Goal: Transaction & Acquisition: Obtain resource

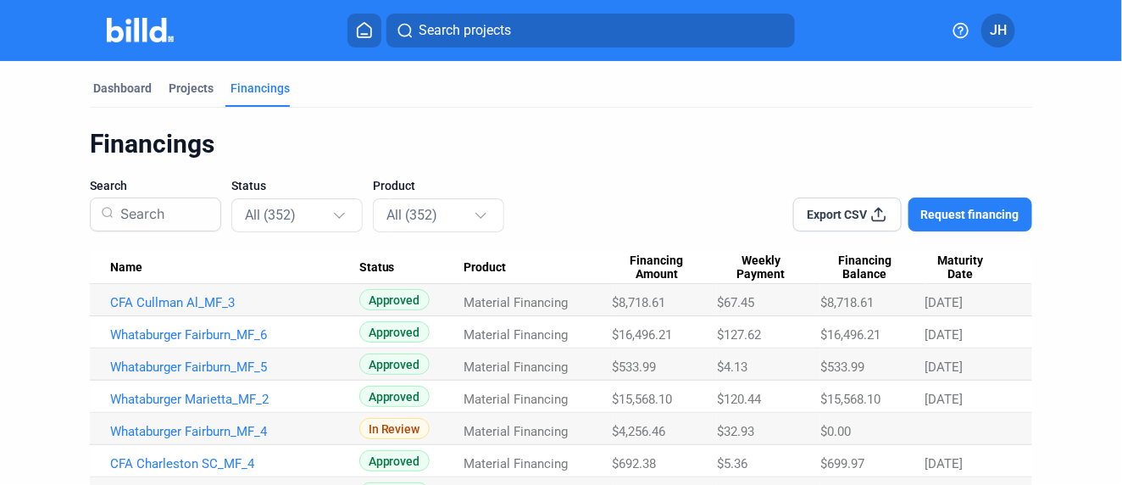
scroll to position [188, 0]
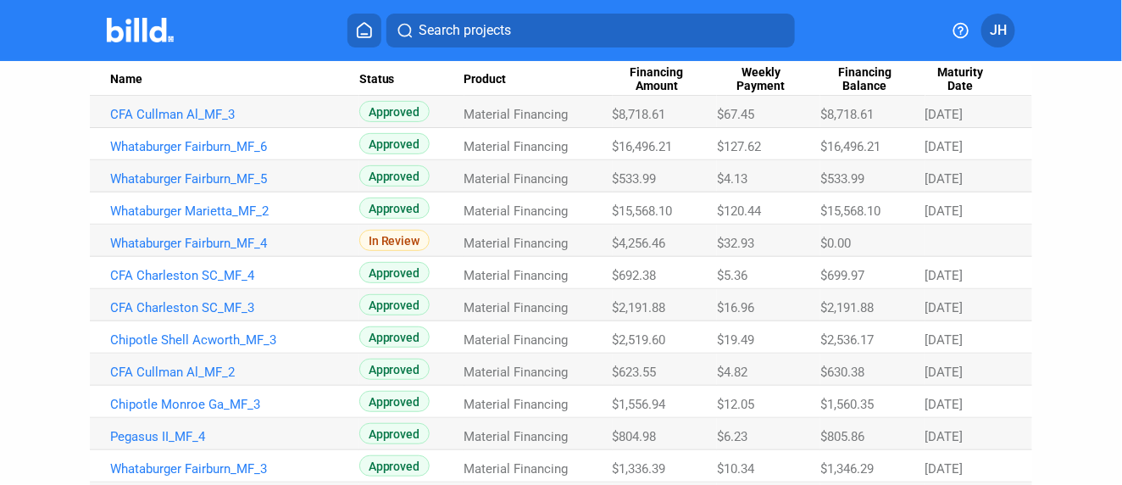
click at [461, 30] on span "Search projects" at bounding box center [465, 30] width 92 height 20
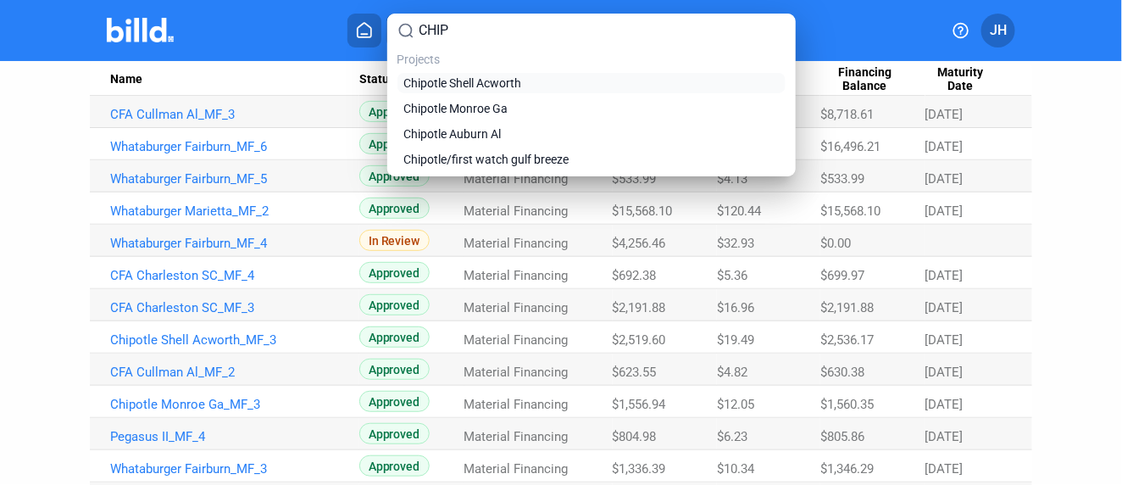
type input "CHIP"
click at [486, 78] on span "Chipotle Shell Acworth" at bounding box center [463, 83] width 118 height 17
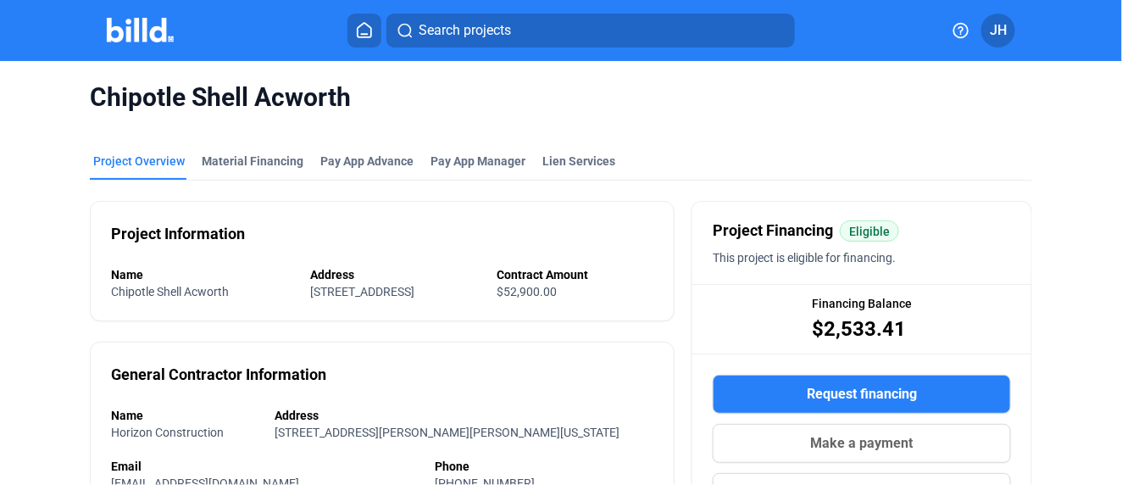
click at [869, 393] on span "Request financing" at bounding box center [862, 394] width 110 height 20
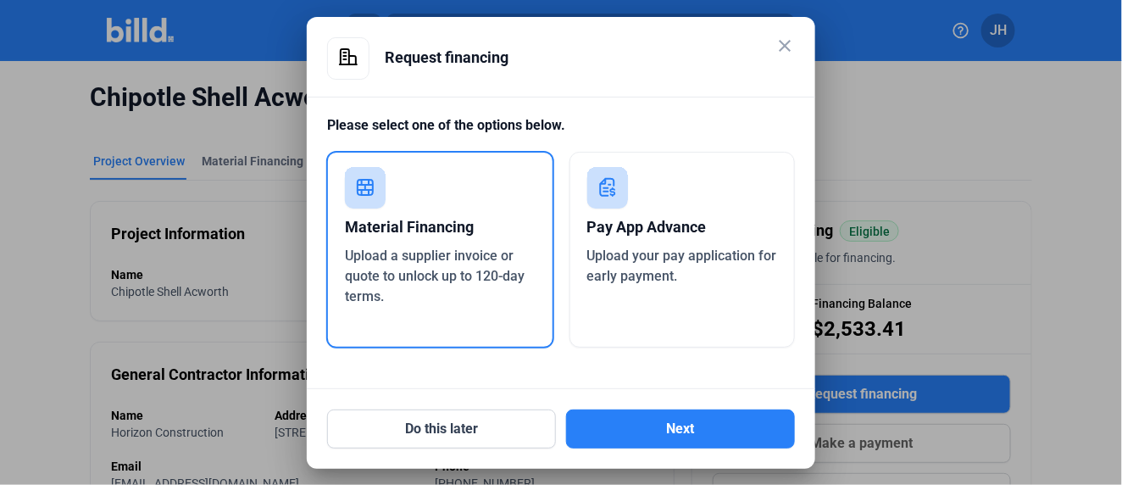
click at [379, 198] on rect at bounding box center [365, 187] width 41 height 41
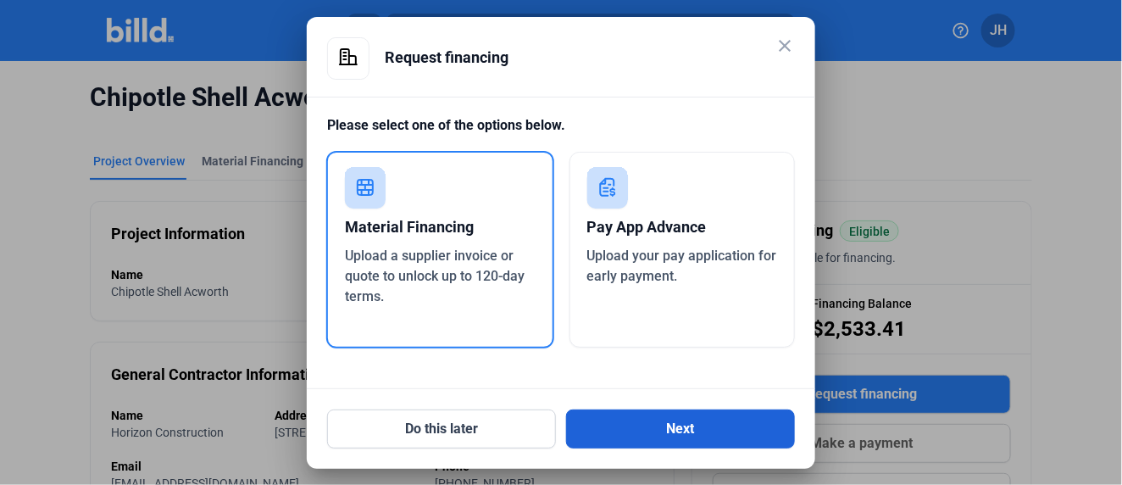
click at [651, 434] on button "Next" at bounding box center [680, 428] width 229 height 39
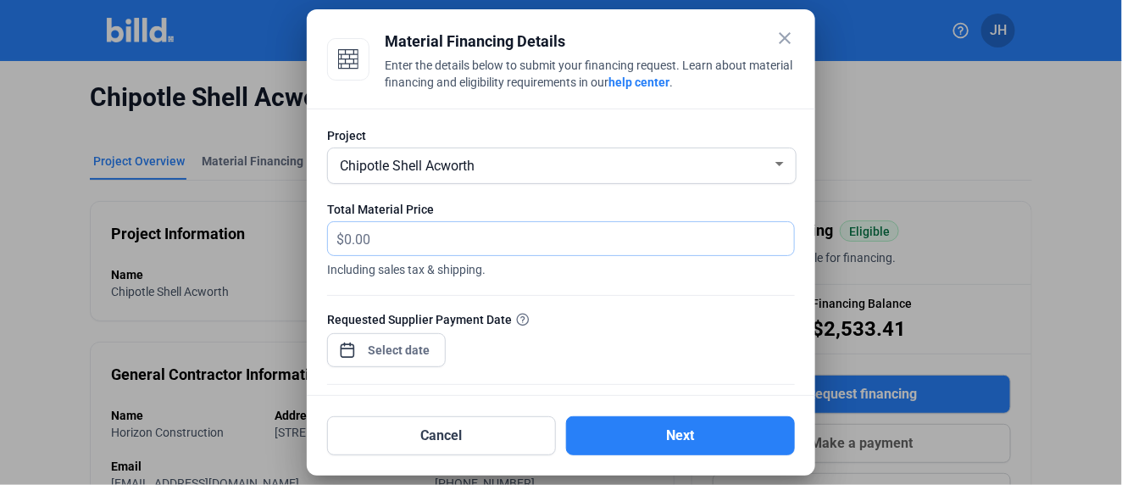
click at [368, 242] on input "text" at bounding box center [569, 238] width 450 height 33
type input "6,928.15"
click at [398, 349] on div "close Material Financing Details Enter the details below to submit your financi…" at bounding box center [561, 242] width 1122 height 485
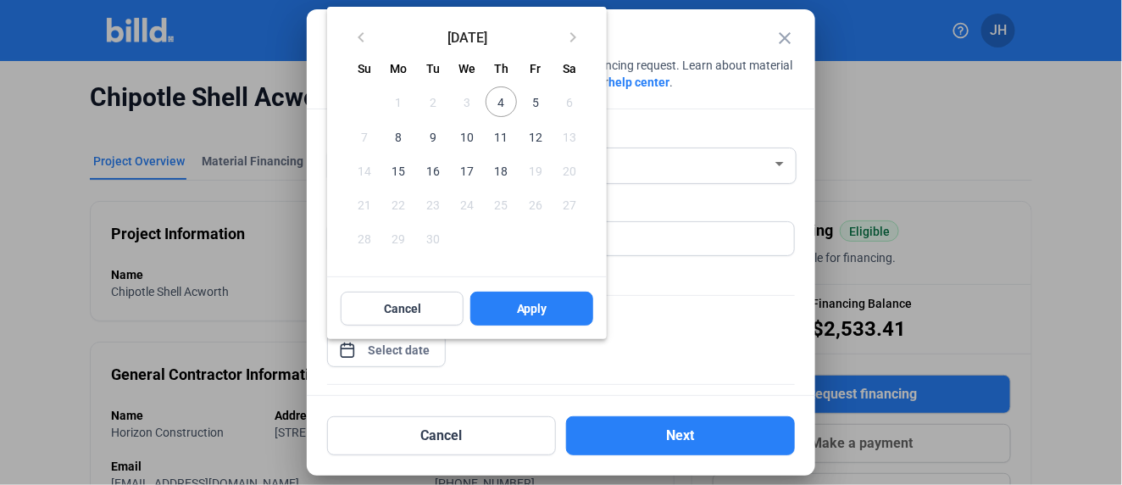
click at [500, 135] on span "11" at bounding box center [501, 135] width 31 height 31
click at [528, 309] on span "Apply" at bounding box center [532, 308] width 31 height 17
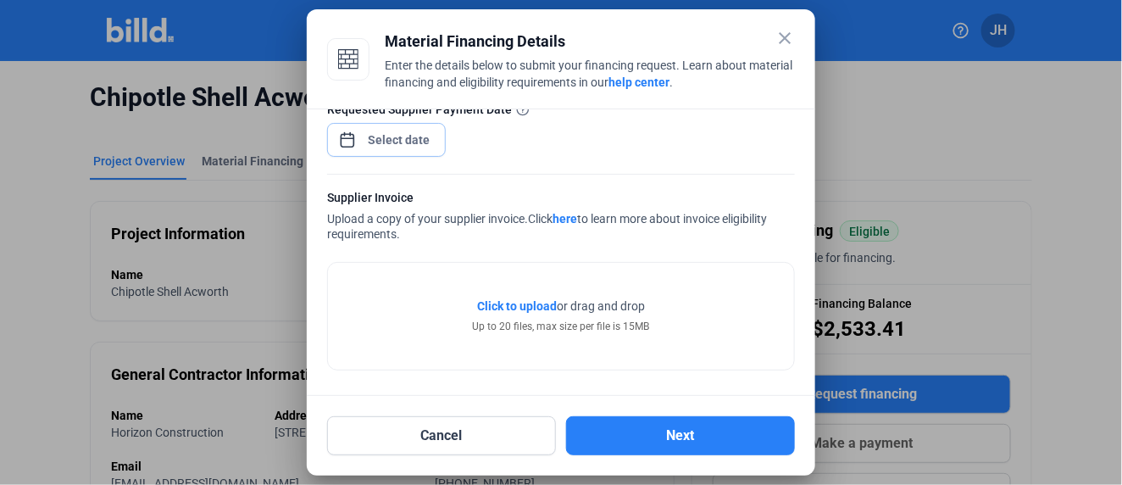
scroll to position [210, 0]
click at [521, 302] on span "Click to upload" at bounding box center [517, 306] width 80 height 14
click at [434, 434] on button "Cancel" at bounding box center [441, 435] width 229 height 39
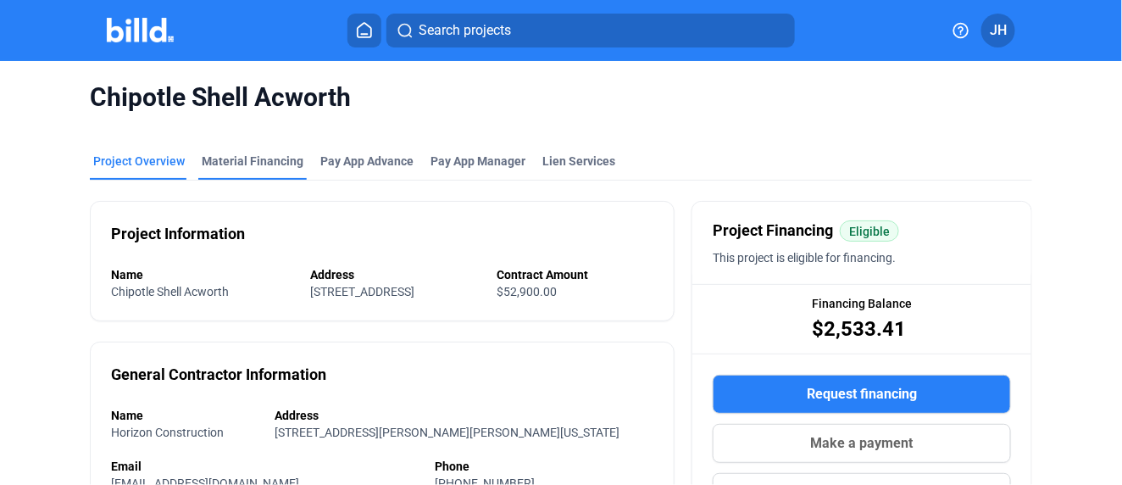
click at [248, 161] on div "Material Financing" at bounding box center [253, 161] width 102 height 17
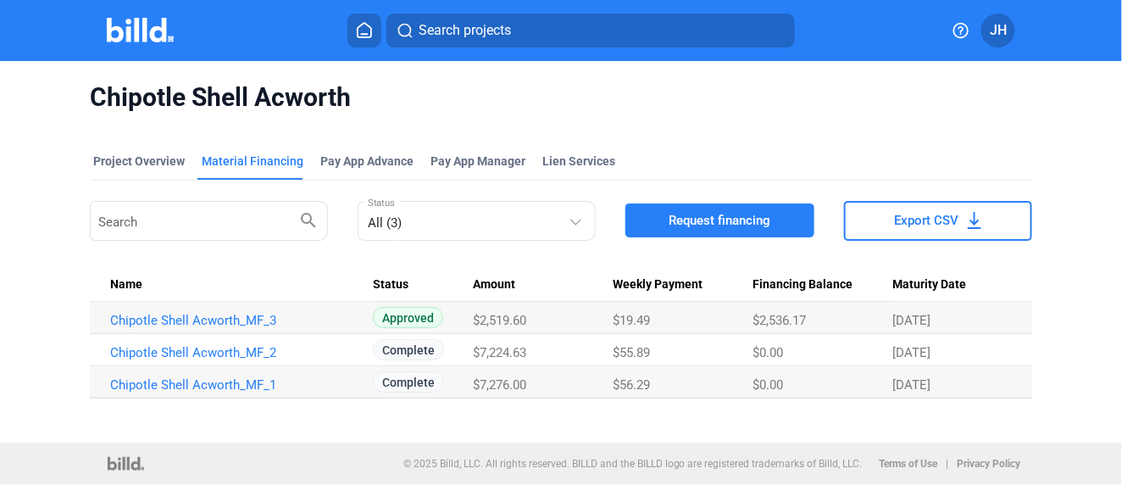
click at [702, 217] on span "Request financing" at bounding box center [720, 220] width 102 height 17
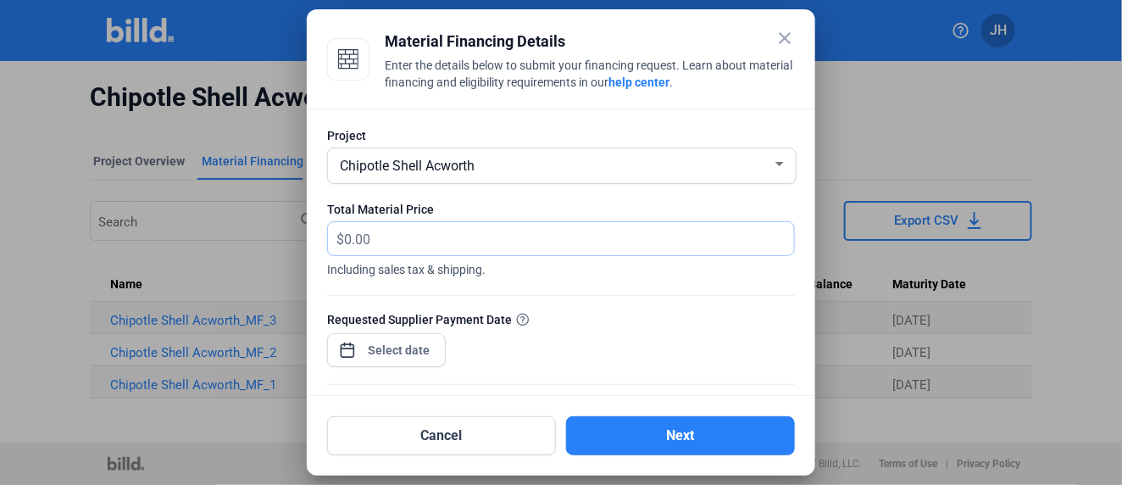
drag, startPoint x: 377, startPoint y: 232, endPoint x: 296, endPoint y: 252, distance: 83.7
click at [296, 252] on div "close Material Financing Details Enter the details below to submit your financi…" at bounding box center [561, 242] width 1122 height 485
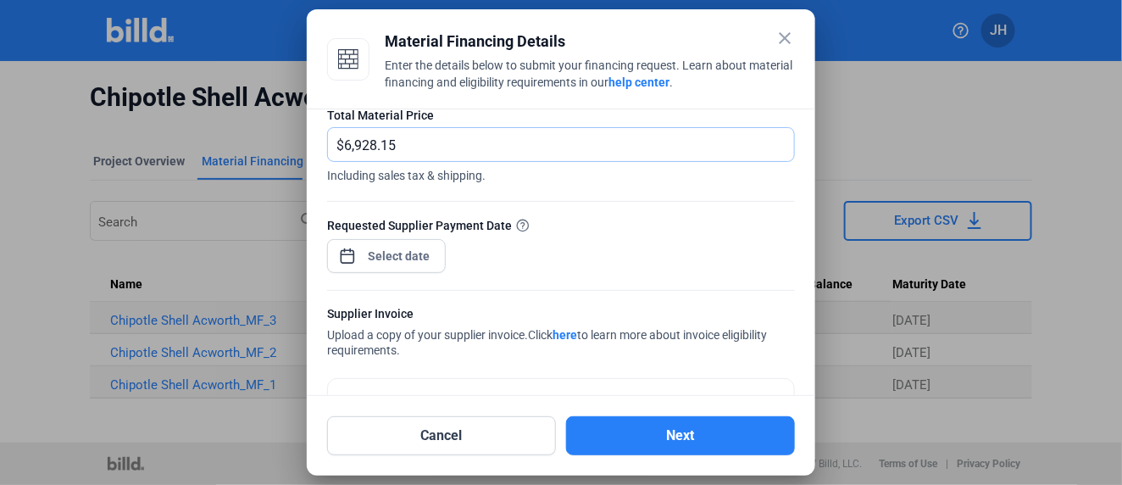
type input "6,928.15"
click at [381, 252] on div "close Material Financing Details Enter the details below to submit your financi…" at bounding box center [561, 242] width 1122 height 485
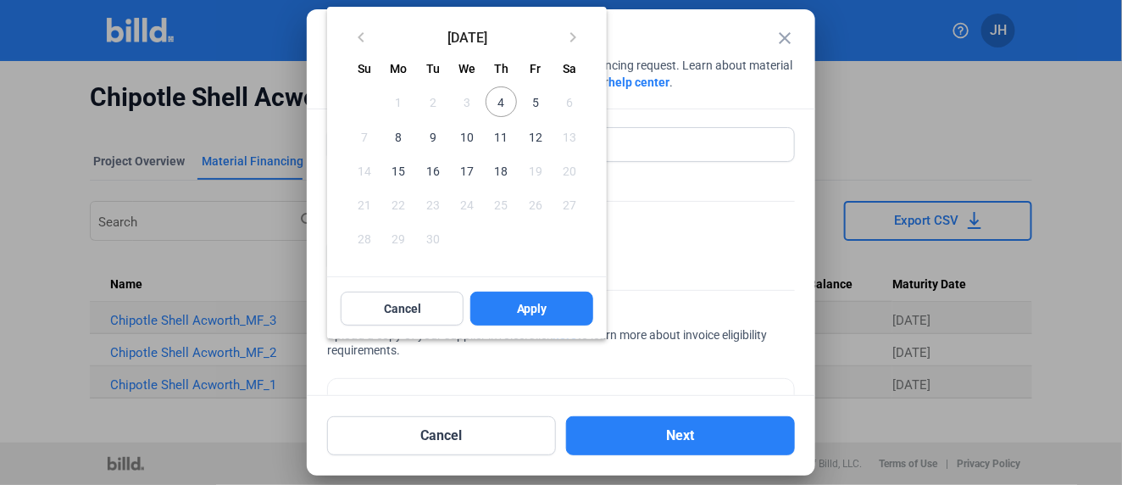
click at [466, 170] on span "17" at bounding box center [467, 170] width 31 height 31
click at [525, 303] on span "Apply" at bounding box center [532, 308] width 31 height 17
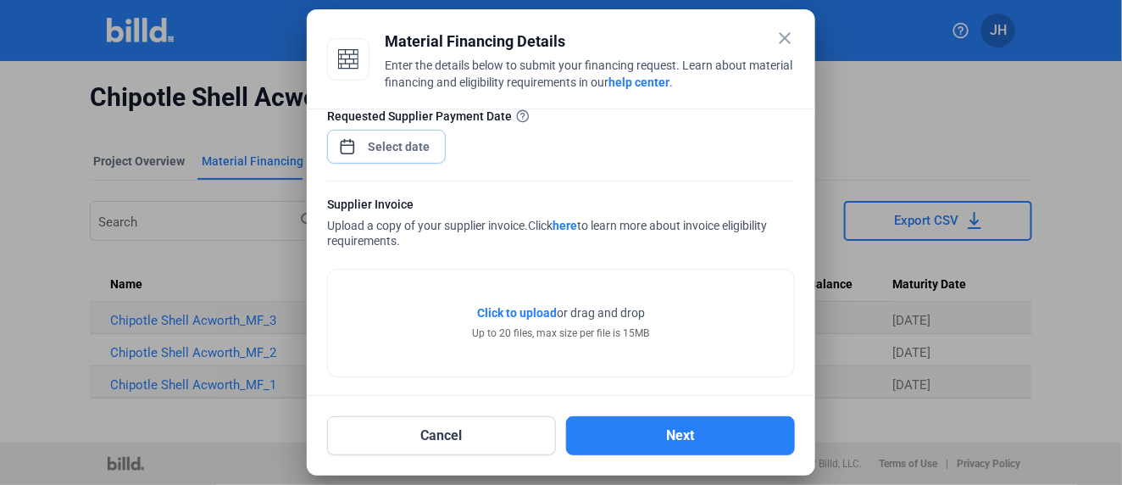
scroll to position [210, 0]
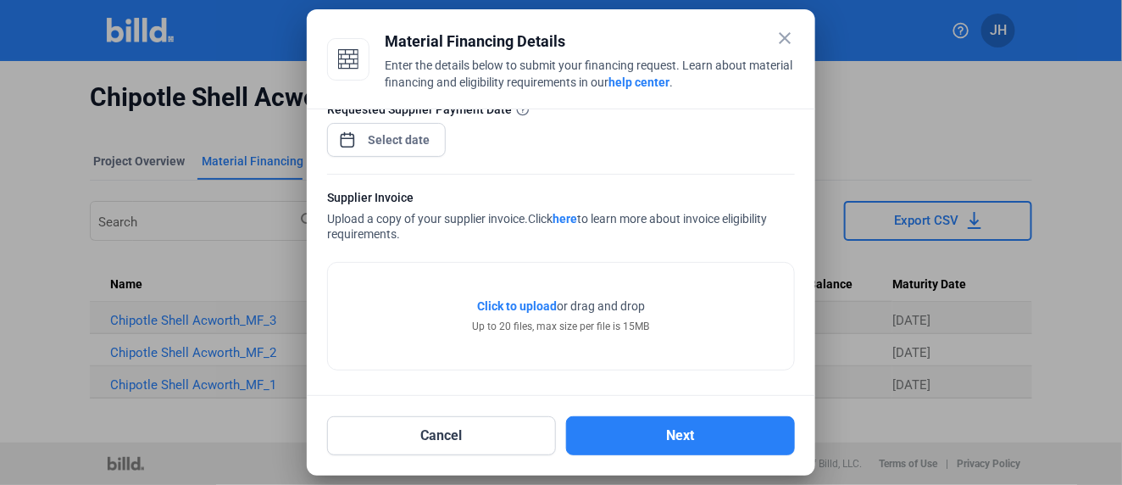
click at [523, 306] on span "Click to upload" at bounding box center [517, 306] width 80 height 14
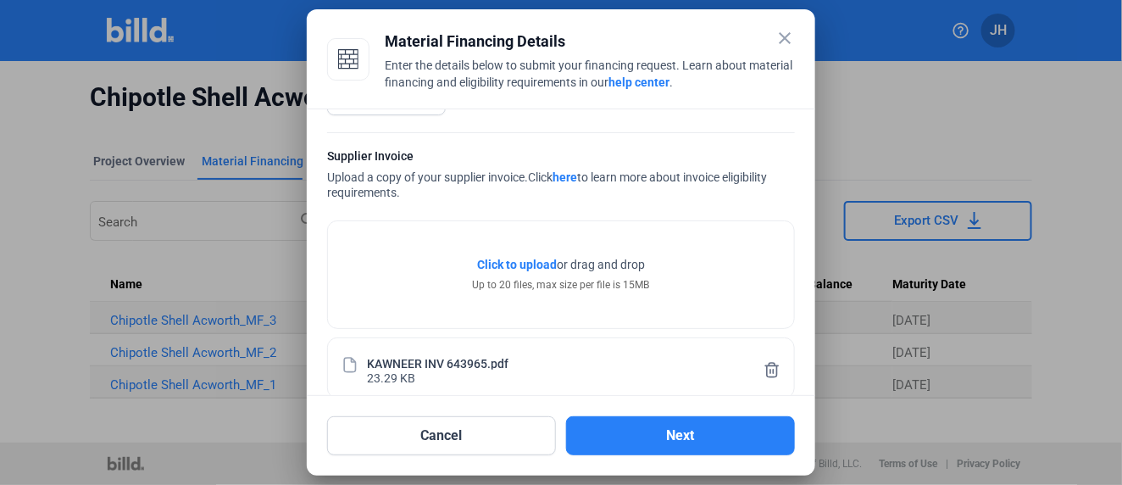
scroll to position [273, 0]
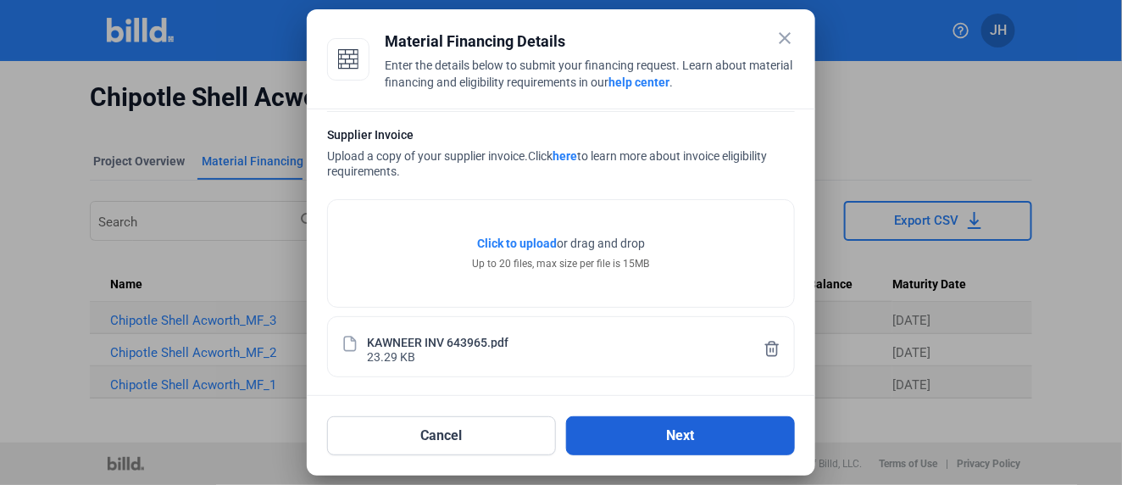
click at [704, 439] on button "Next" at bounding box center [680, 435] width 229 height 39
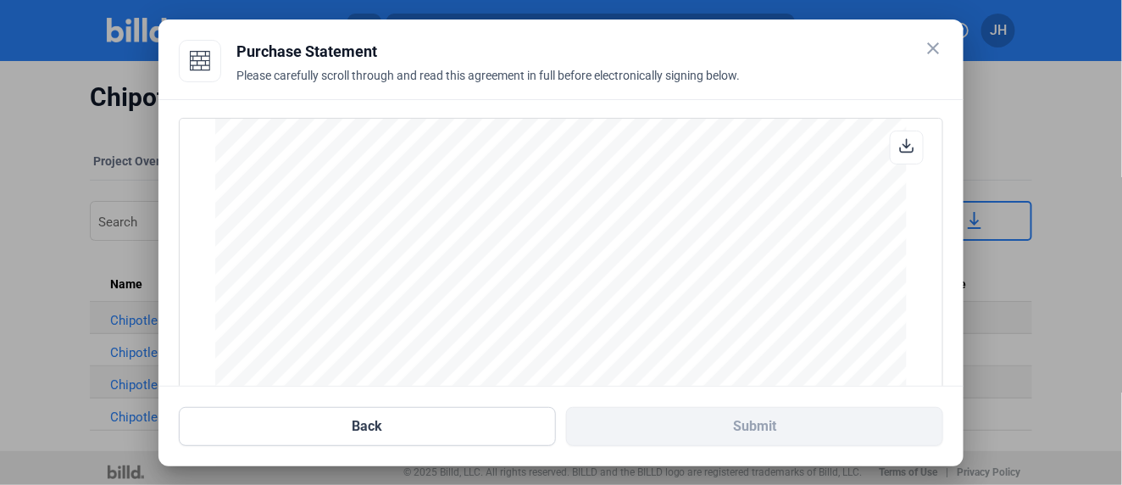
scroll to position [245, 0]
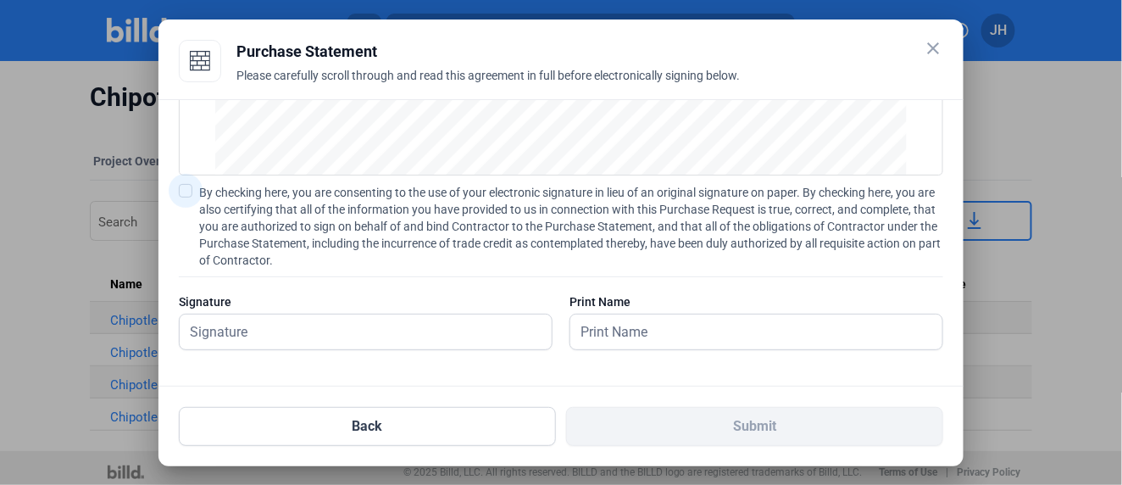
click at [190, 189] on span at bounding box center [186, 191] width 14 height 14
click at [0, 0] on input "By checking here, you are consenting to the use of your electronic signature in…" at bounding box center [0, 0] width 0 height 0
click at [240, 334] on input "text" at bounding box center [357, 332] width 354 height 35
type input "[PERSON_NAME]"
click at [613, 320] on input "text" at bounding box center [757, 332] width 372 height 35
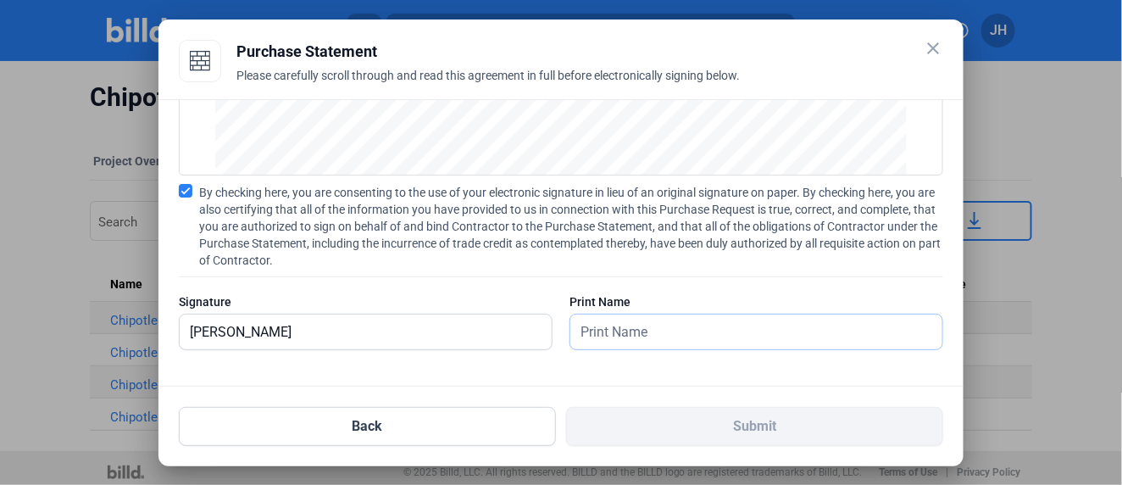
type input "[PERSON_NAME]"
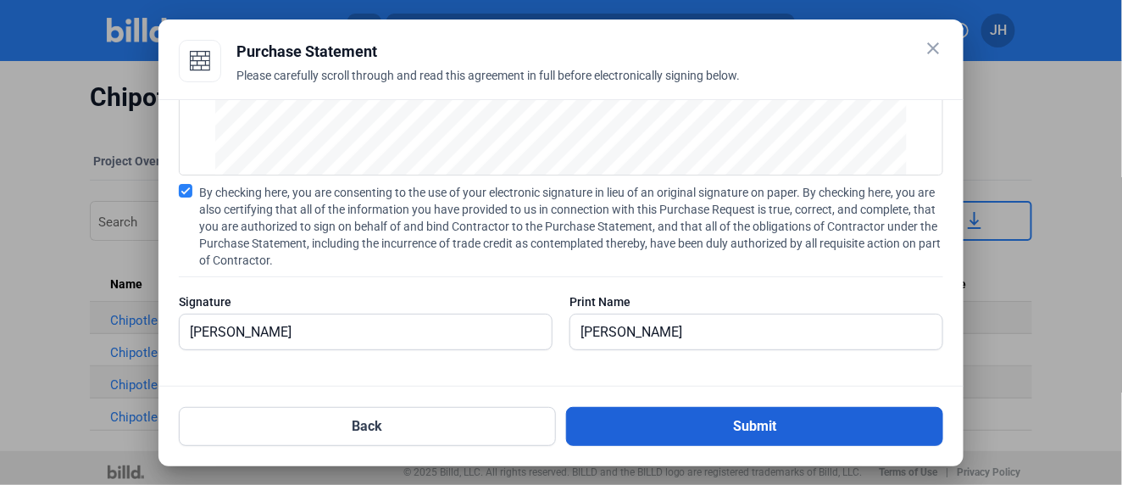
click at [777, 425] on button "Submit" at bounding box center [754, 426] width 377 height 39
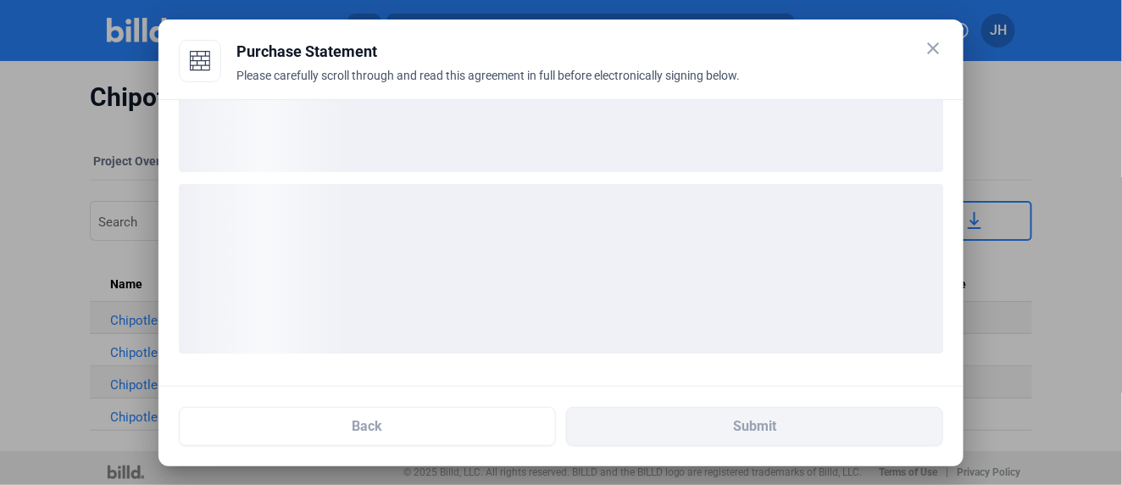
scroll to position [114, 0]
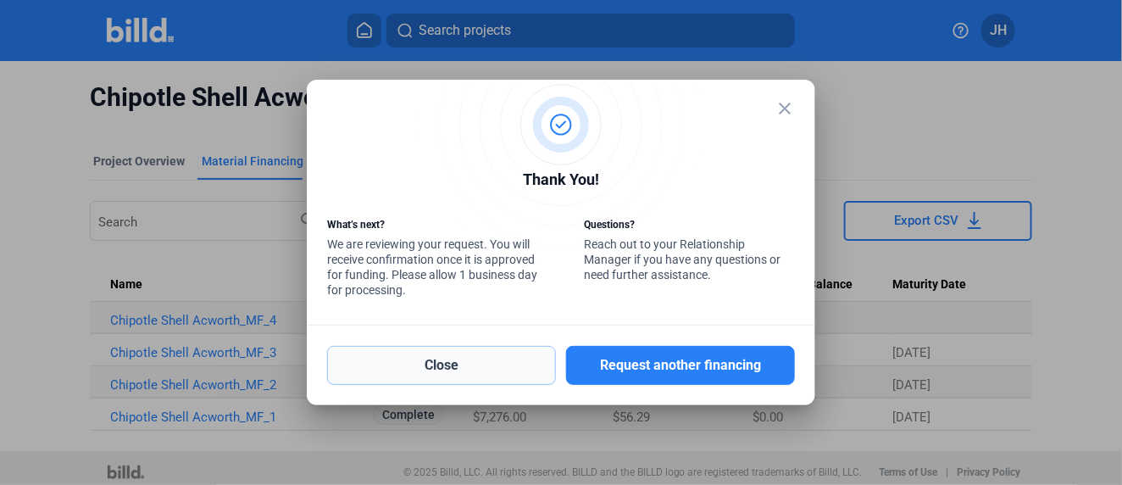
click at [474, 360] on button "Close" at bounding box center [441, 365] width 229 height 39
